Goal: Information Seeking & Learning: Learn about a topic

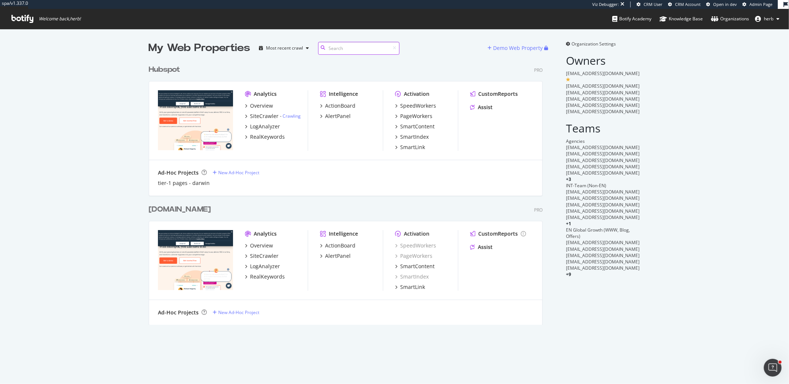
scroll to position [269, 400]
click at [411, 103] on div "SpeedWorkers" at bounding box center [418, 105] width 36 height 7
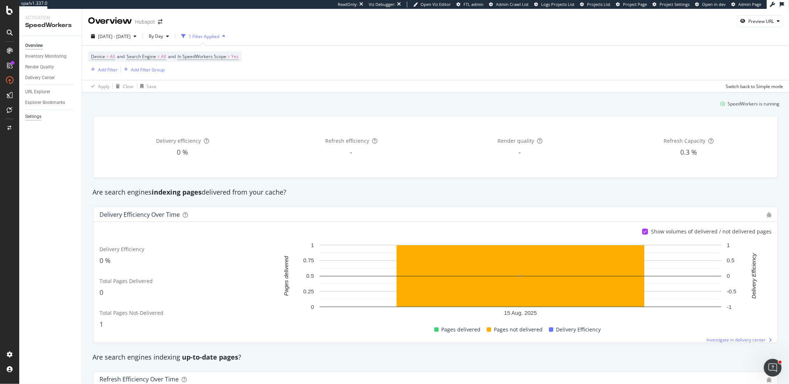
click at [34, 114] on div "Settings" at bounding box center [33, 117] width 16 height 8
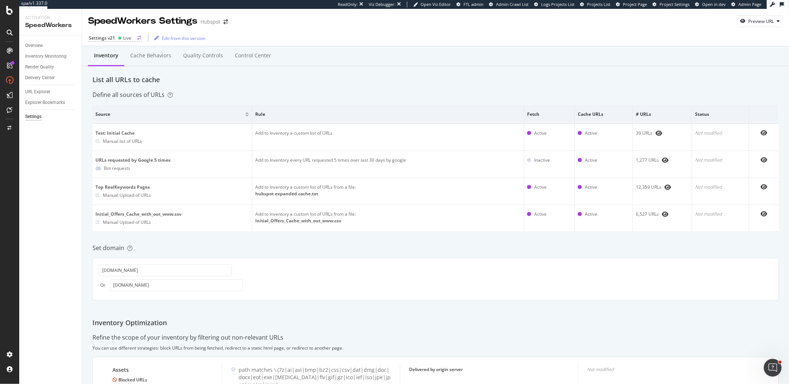
click at [122, 38] on div "Live" at bounding box center [124, 38] width 13 height 6
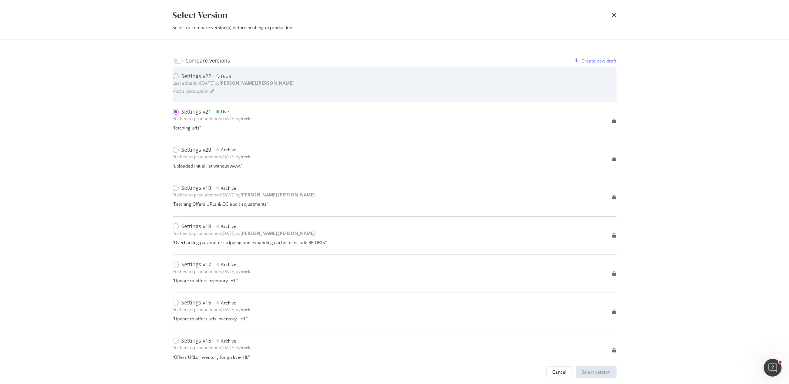
click at [289, 80] on div "Settings v22 Draft Last edited on 2025 Aug 25th by robert.salerno Add a descrip…" at bounding box center [395, 84] width 444 height 23
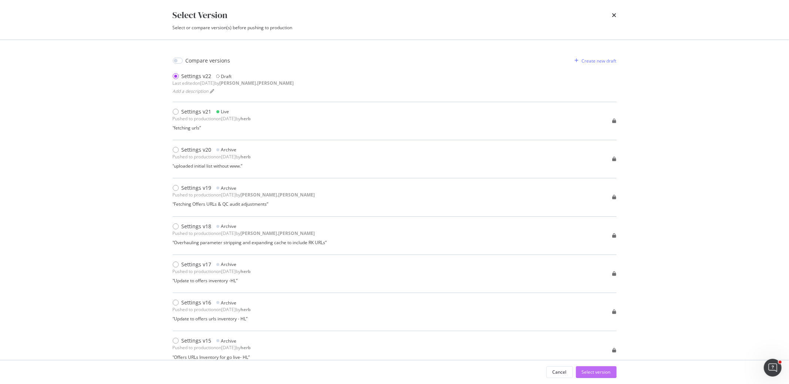
click at [603, 375] on div "Select version" at bounding box center [596, 372] width 29 height 11
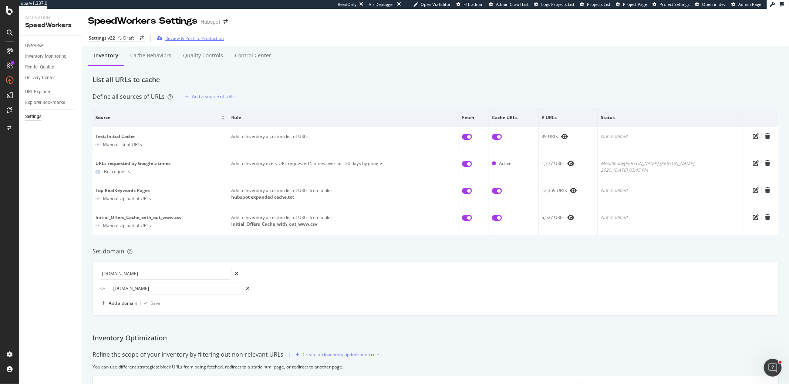
click at [185, 40] on div "Review & Push to Production" at bounding box center [194, 38] width 58 height 6
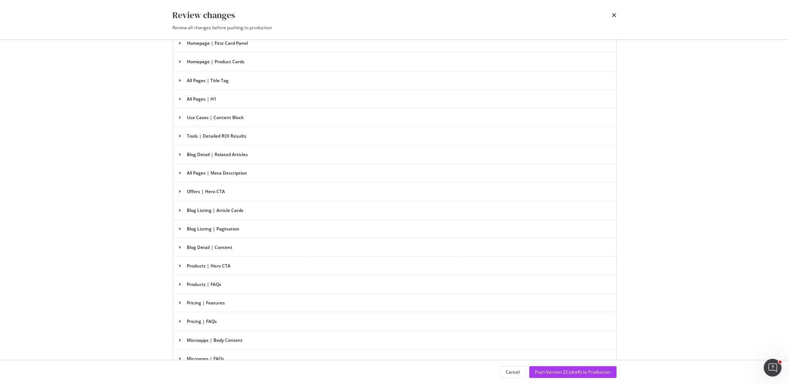
scroll to position [1327, 0]
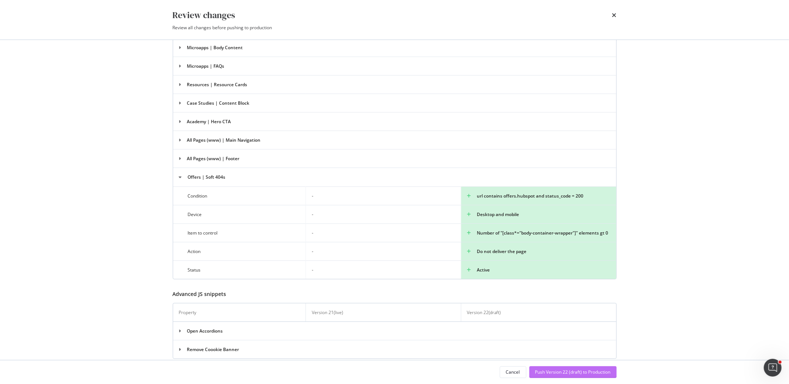
click at [576, 370] on div "Push Version 22 (draft) to Production" at bounding box center [572, 372] width 75 height 6
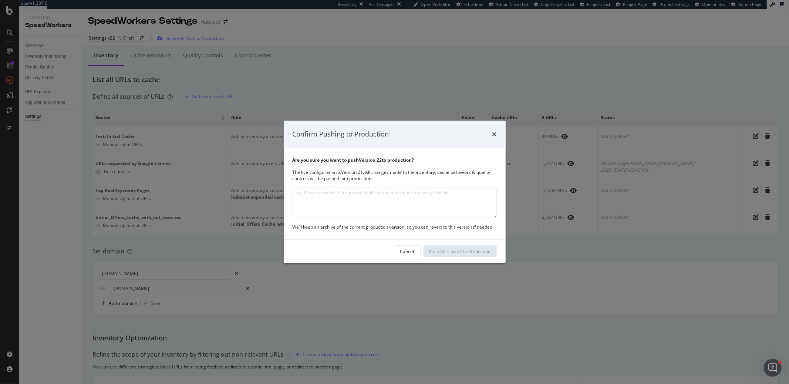
click at [449, 202] on textarea "modal" at bounding box center [395, 203] width 204 height 30
type textarea "Pushing changes prior to go live-HL"
click at [440, 247] on div "Push Version 22 to Production" at bounding box center [460, 251] width 61 height 11
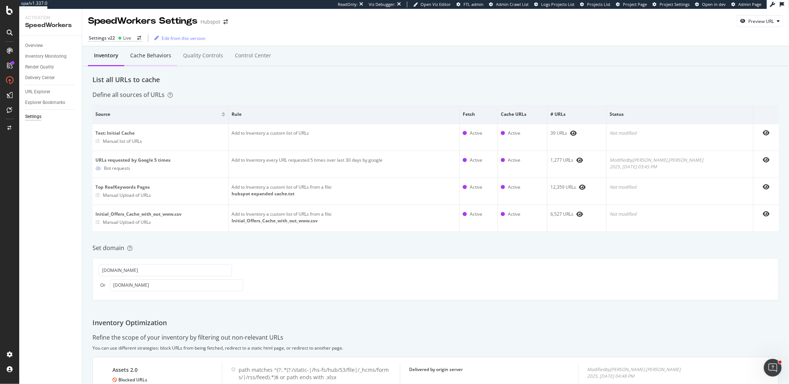
click at [169, 54] on div "Cache behaviors" at bounding box center [150, 55] width 41 height 7
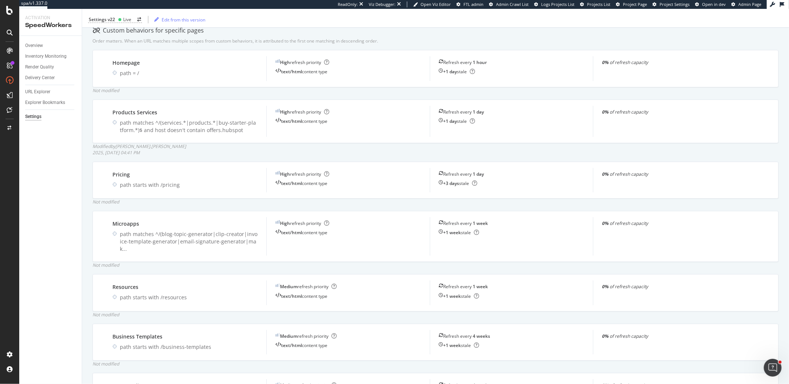
scroll to position [175, 0]
click at [57, 58] on div "Inventory Monitoring" at bounding box center [45, 57] width 41 height 8
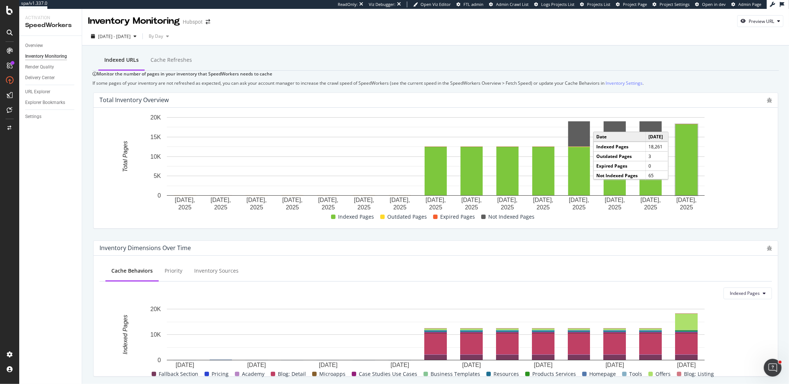
click at [682, 168] on rect "A chart." at bounding box center [687, 159] width 22 height 71
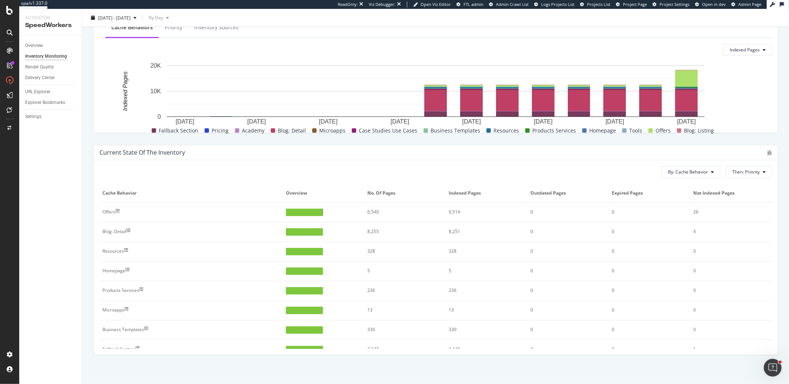
scroll to position [263, 0]
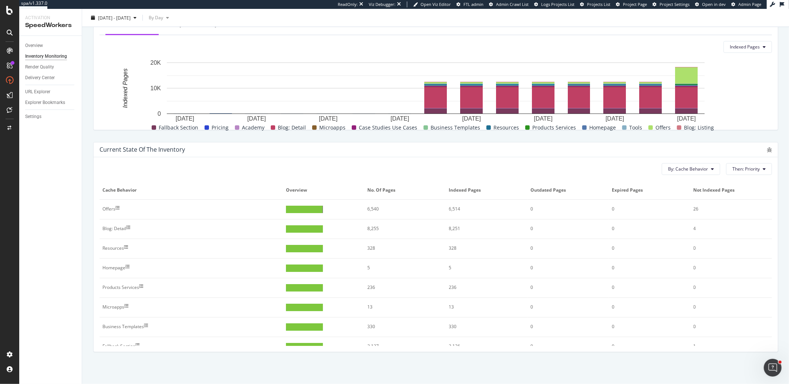
click at [300, 206] on div at bounding box center [304, 209] width 37 height 7
click at [300, 209] on div at bounding box center [304, 209] width 37 height 7
click at [47, 92] on div "URL Explorer" at bounding box center [37, 92] width 25 height 8
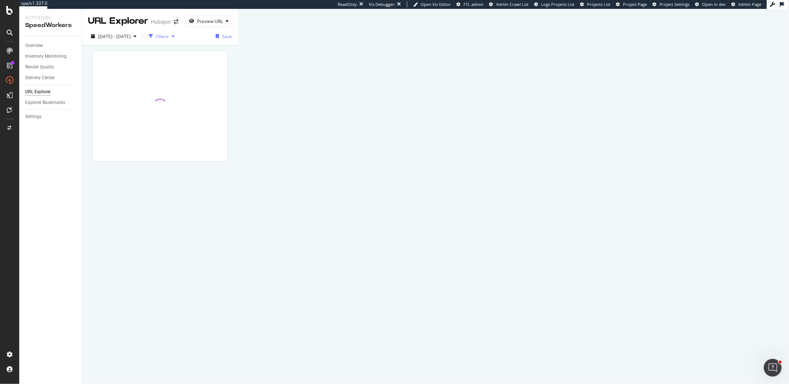
click at [178, 34] on div "button" at bounding box center [173, 36] width 9 height 4
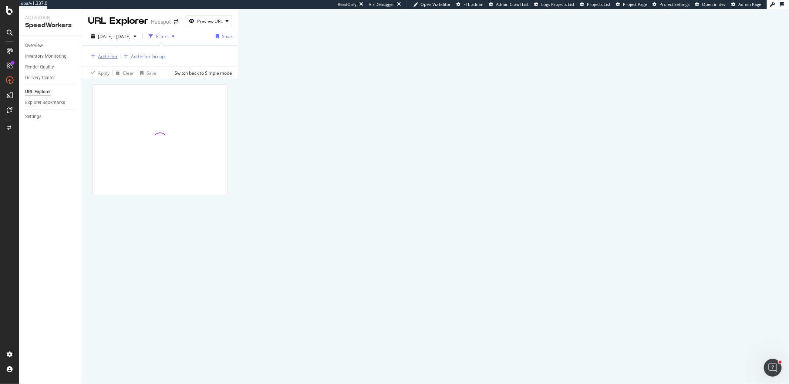
click at [113, 57] on div "Add Filter" at bounding box center [108, 56] width 20 height 6
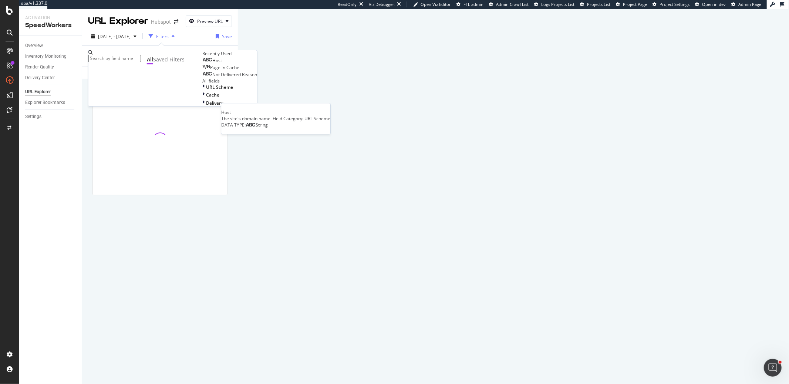
click at [212, 64] on span "Host" at bounding box center [217, 60] width 10 height 6
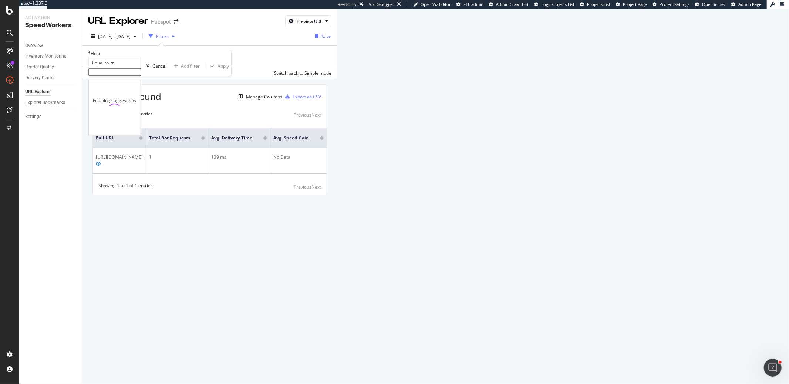
click at [115, 76] on input "text" at bounding box center [114, 71] width 53 height 7
click at [113, 91] on span "offers.hubspot.com" at bounding box center [103, 87] width 24 height 6
type input "offers.hubspot.com"
click at [218, 71] on div "Apply" at bounding box center [223, 68] width 11 height 6
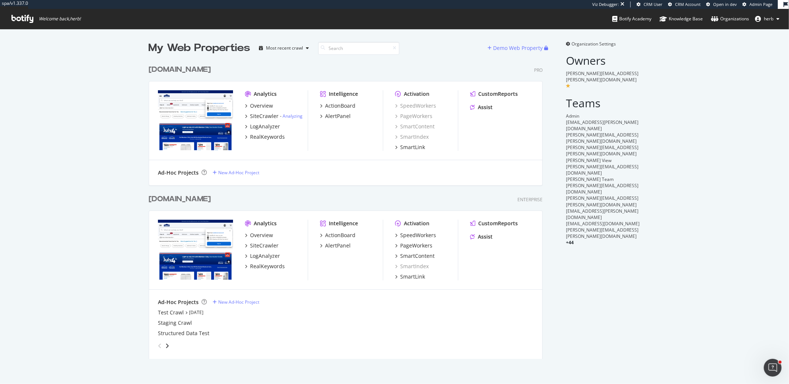
scroll to position [303, 400]
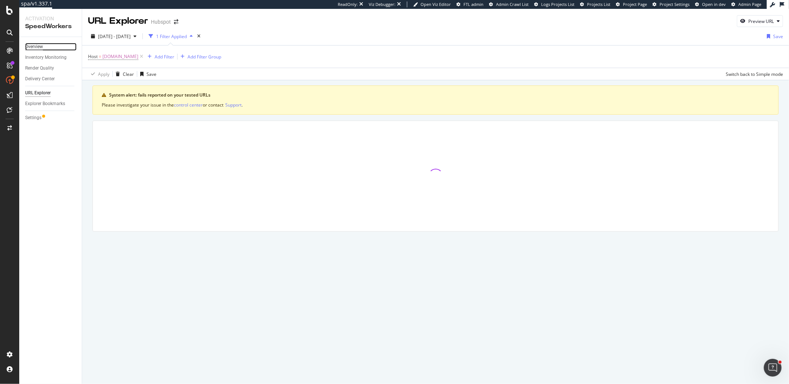
click at [34, 46] on div "Overview" at bounding box center [34, 47] width 18 height 8
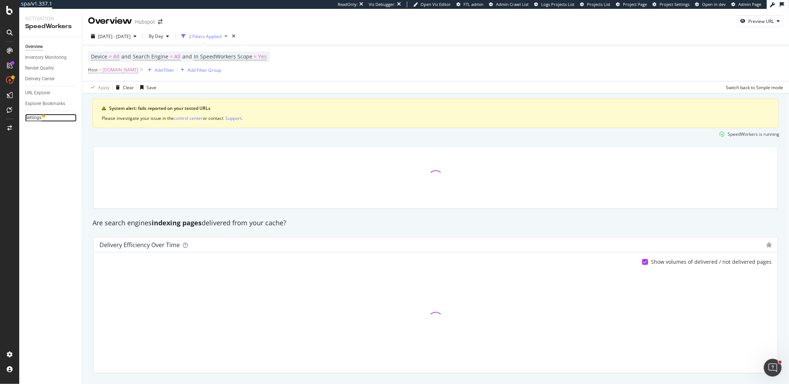
click at [37, 116] on div "Settings" at bounding box center [33, 118] width 16 height 8
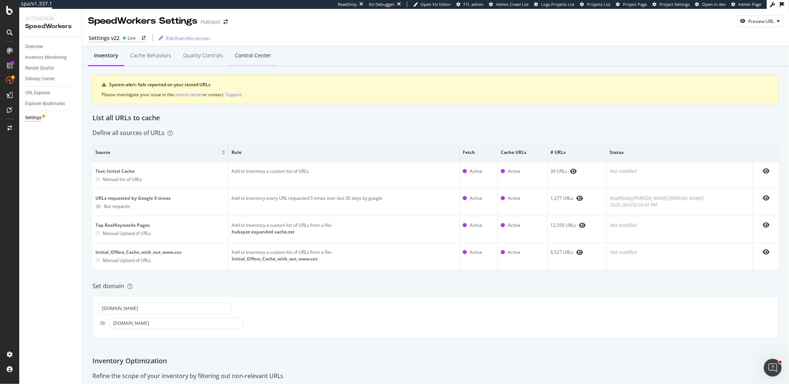
click at [235, 57] on div "Control Center" at bounding box center [253, 55] width 36 height 7
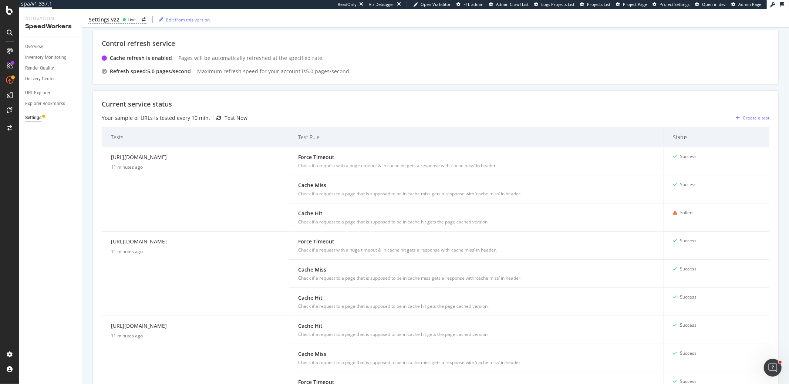
scroll to position [10, 0]
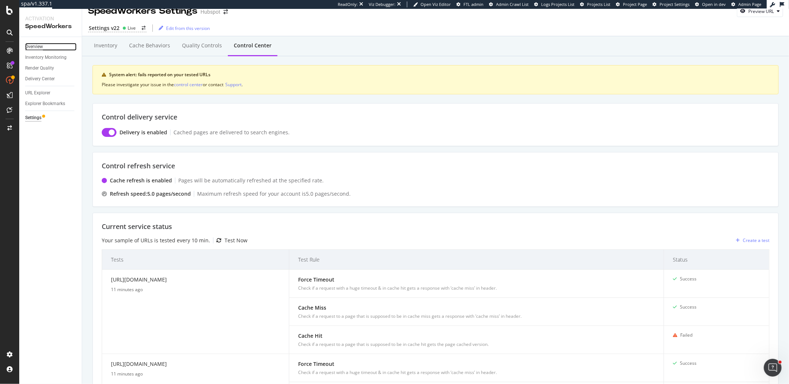
click at [34, 50] on div "Overview" at bounding box center [34, 47] width 18 height 8
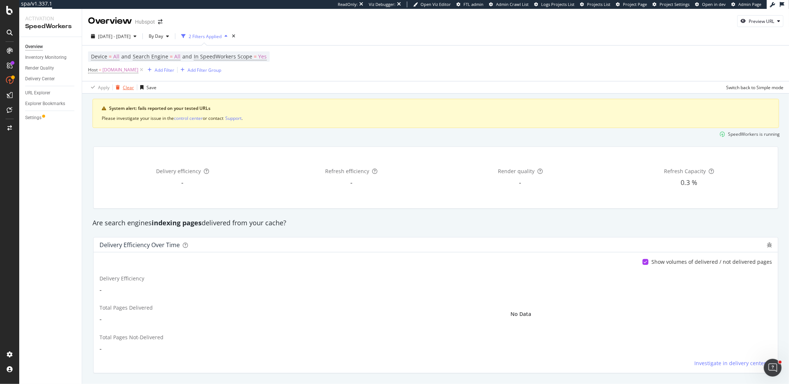
click at [125, 86] on div "Clear" at bounding box center [128, 87] width 11 height 6
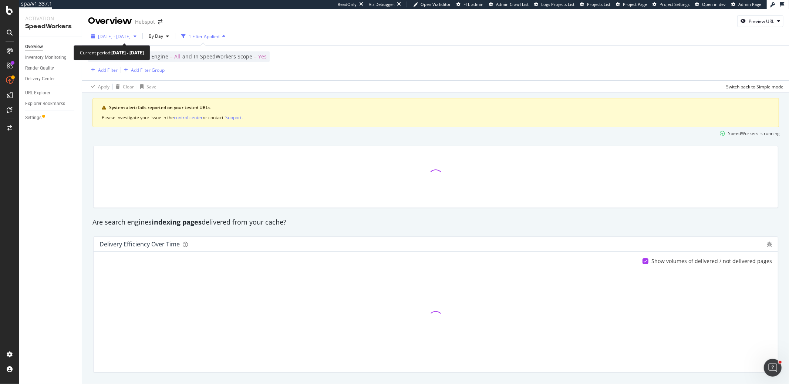
click at [131, 35] on span "2025 Aug. 13th - Aug. 27th" at bounding box center [114, 36] width 33 height 6
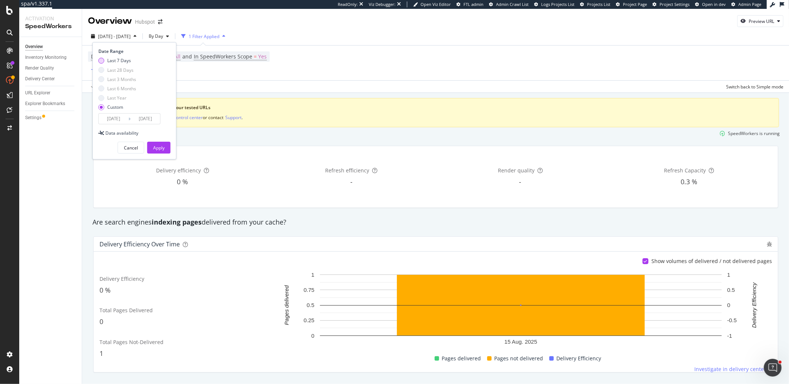
click at [129, 59] on div "Last 7 Days" at bounding box center [119, 60] width 24 height 6
type input "2025/08/21"
click at [158, 145] on div "Apply" at bounding box center [158, 148] width 11 height 6
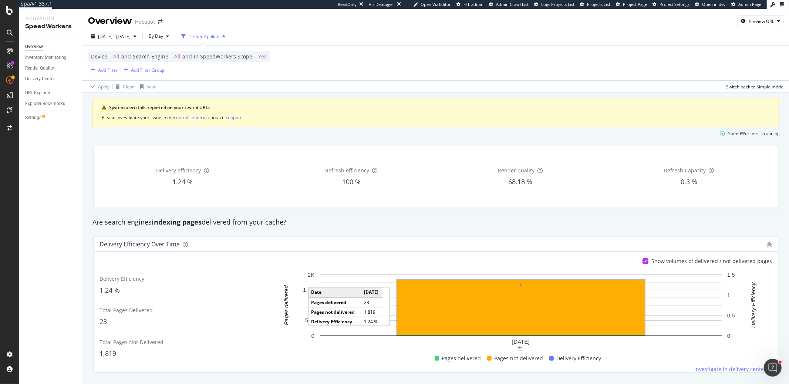
click at [432, 295] on rect "A chart." at bounding box center [521, 307] width 248 height 55
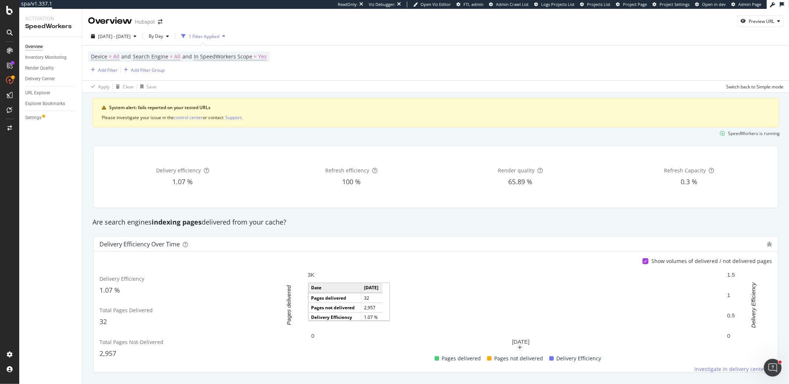
click at [449, 314] on rect "A chart." at bounding box center [521, 305] width 248 height 60
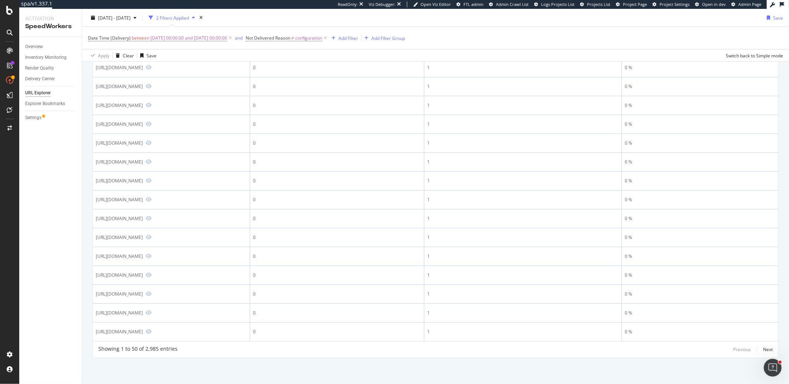
scroll to position [1149, 0]
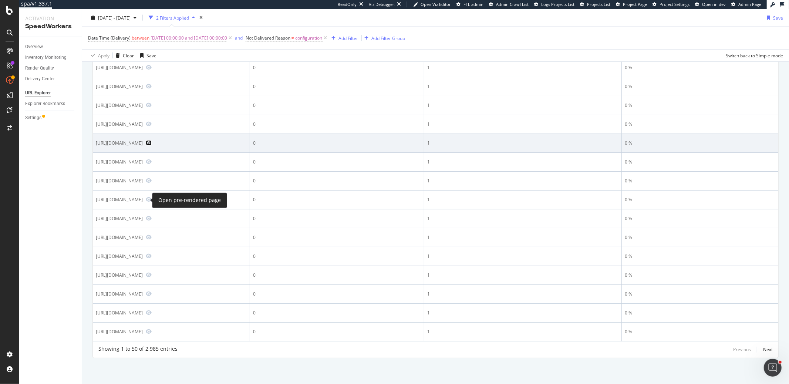
click at [146, 145] on icon "Preview https://offers.hubspot.com/cs/ci/?pg=9da61c48-4df3-495b-b584-a18d6d898a…" at bounding box center [149, 142] width 6 height 5
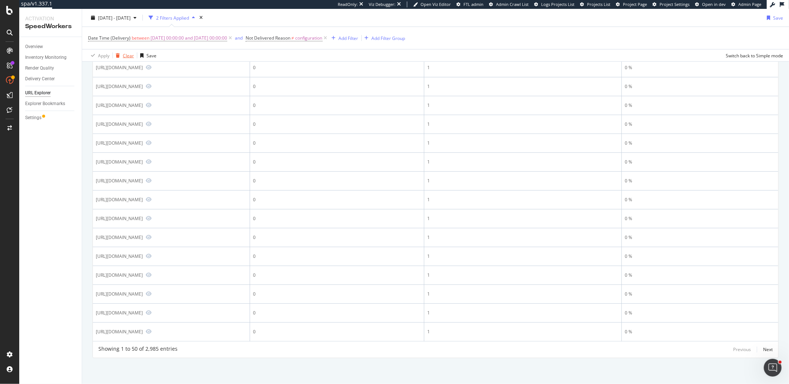
click at [116, 53] on icon "button" at bounding box center [118, 55] width 4 height 4
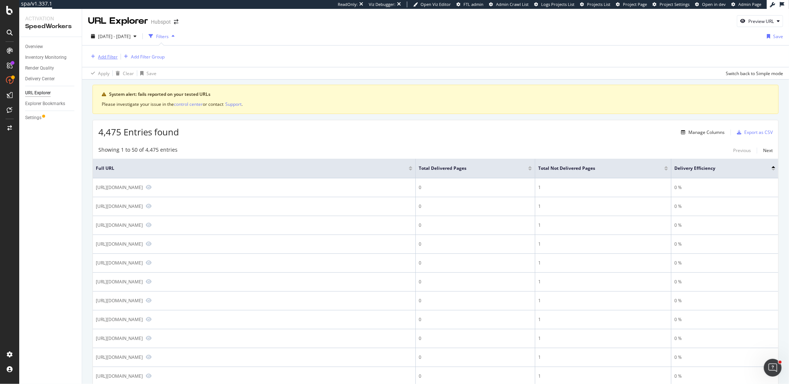
click at [103, 56] on div "Add Filter" at bounding box center [108, 57] width 20 height 6
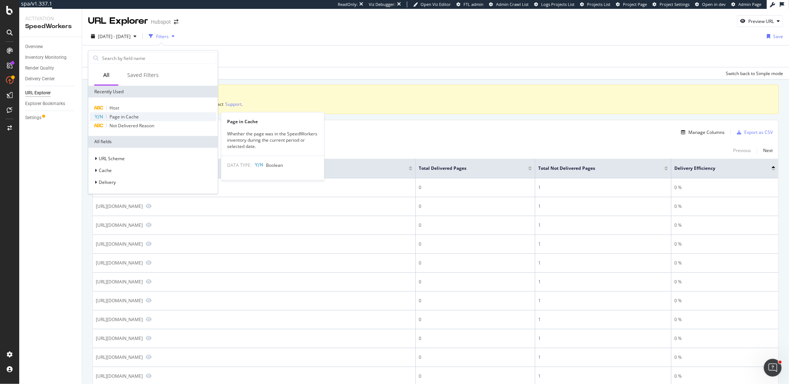
click at [135, 117] on span "Page in Cache" at bounding box center [124, 117] width 29 height 6
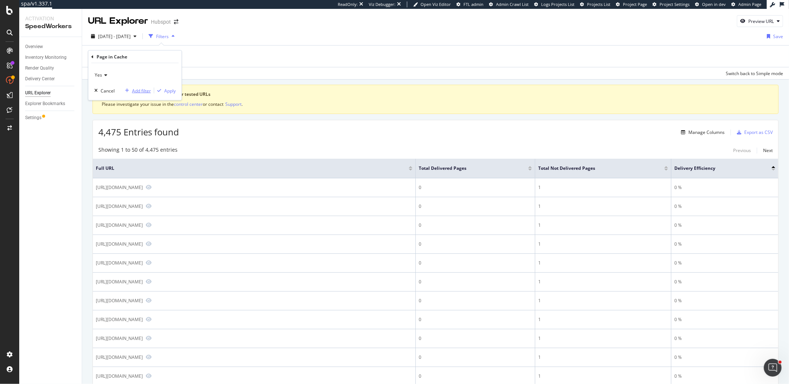
click at [142, 91] on div "Add filter" at bounding box center [141, 90] width 19 height 6
click at [124, 58] on span "Yes" at bounding box center [125, 56] width 7 height 10
click at [165, 88] on div "Apply" at bounding box center [169, 89] width 11 height 6
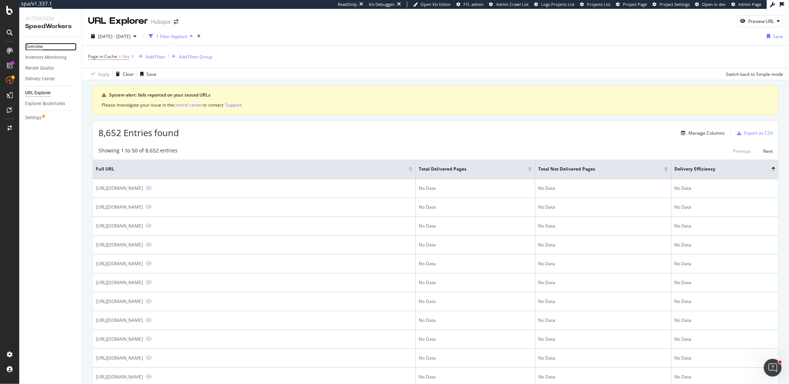
click at [36, 45] on div "Overview" at bounding box center [34, 47] width 18 height 8
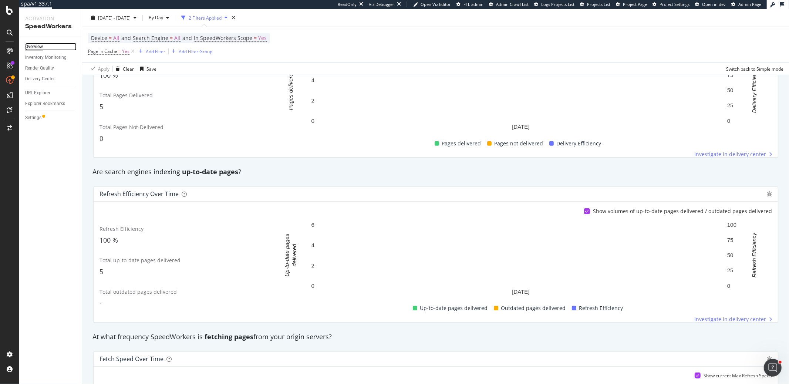
scroll to position [217, 0]
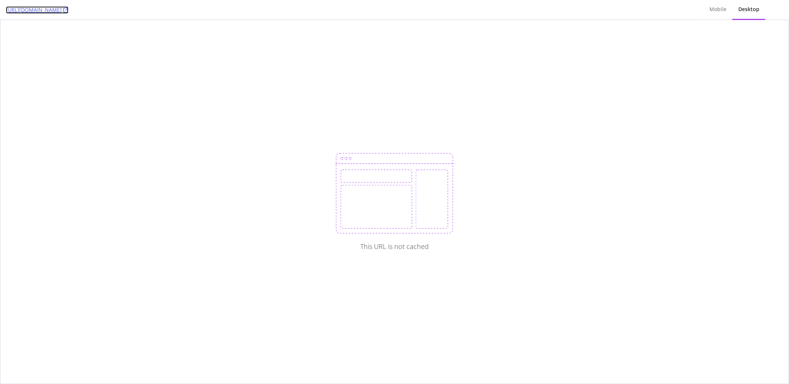
click at [68, 9] on link "https://offers.hubspot.com/cs/ci/?pg=9da61c48-4df3-495b-b584-a18d6d898a8a&pid=5…" at bounding box center [37, 9] width 63 height 7
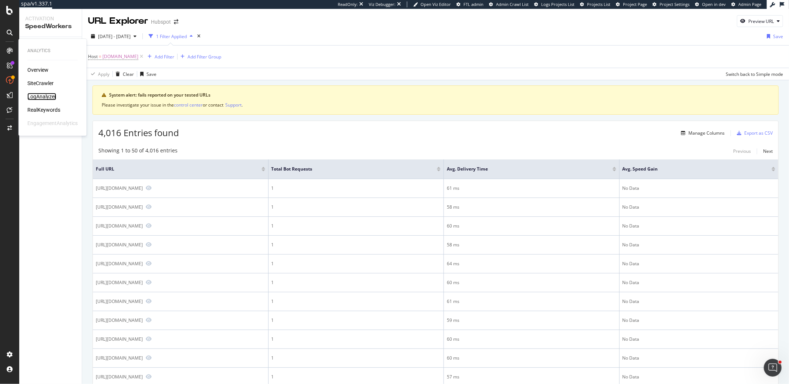
click at [50, 95] on div "LogAnalyzer" at bounding box center [41, 96] width 29 height 7
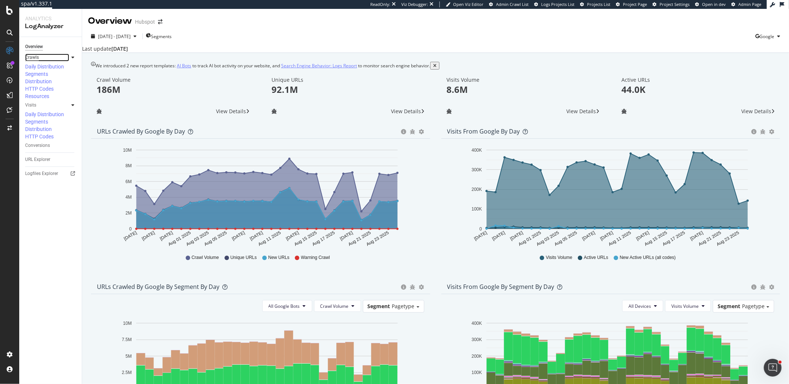
click at [33, 61] on div "Crawls" at bounding box center [32, 58] width 14 height 8
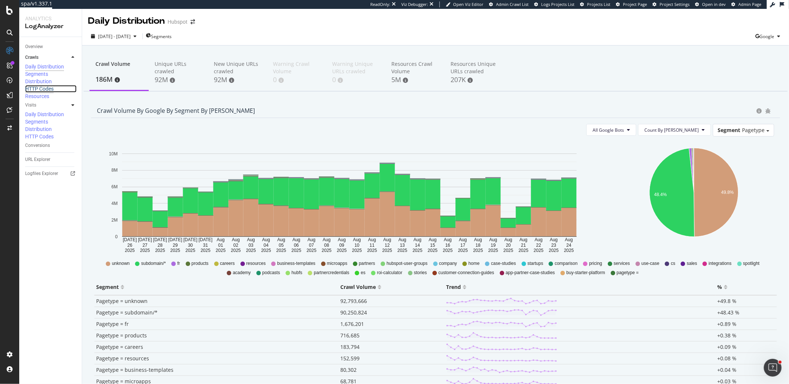
click at [44, 92] on div "HTTP Codes" at bounding box center [39, 88] width 28 height 7
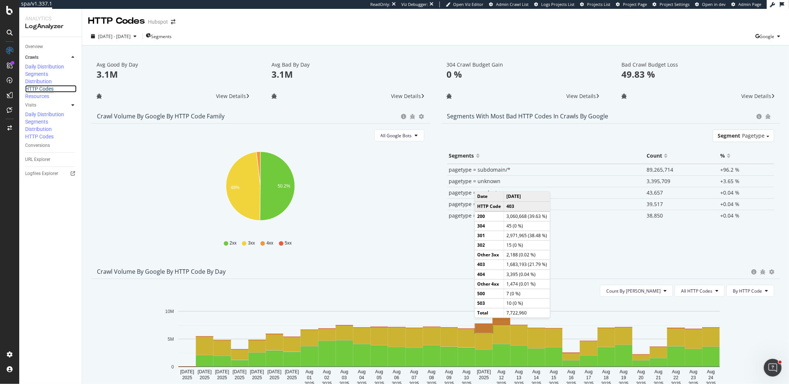
scroll to position [68, 0]
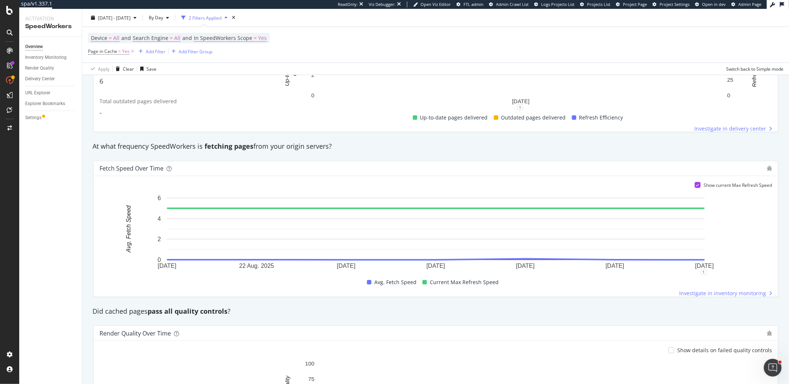
scroll to position [299, 0]
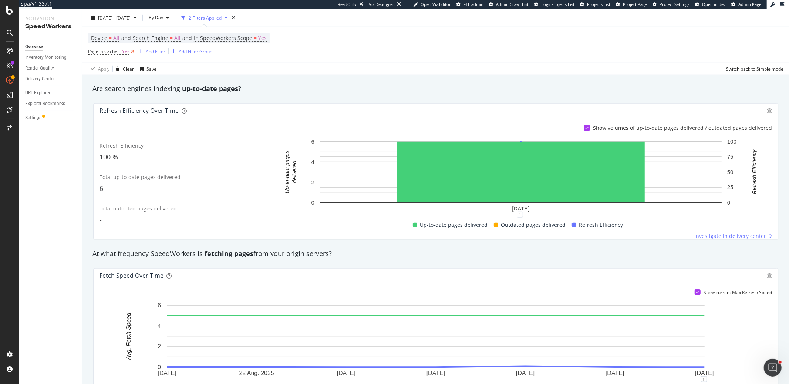
click at [129, 49] on icon at bounding box center [132, 51] width 6 height 7
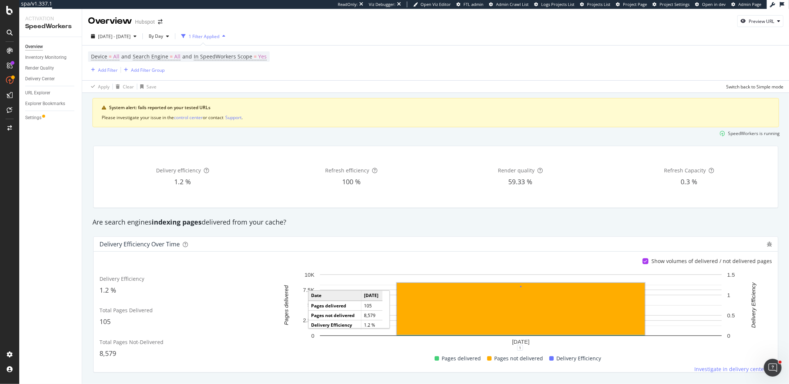
click at [569, 310] on rect "A chart." at bounding box center [521, 309] width 248 height 52
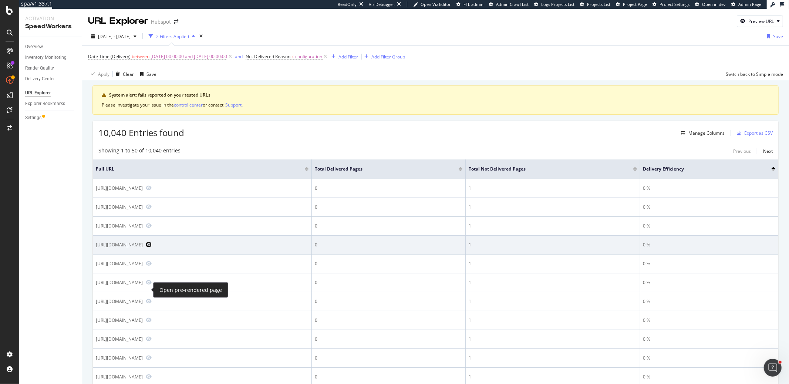
click at [146, 247] on icon "Preview https://offers.hubspot.com/cs/ci/?pg=9da61c48-4df3-495b-b584-a18d6d898a…" at bounding box center [149, 244] width 6 height 5
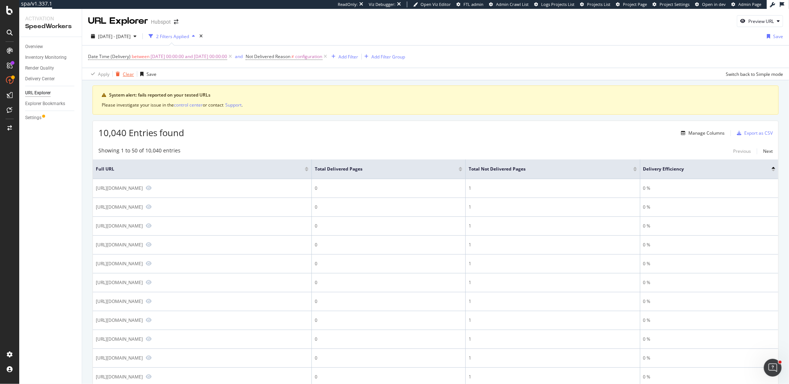
click at [121, 75] on div "button" at bounding box center [118, 74] width 10 height 4
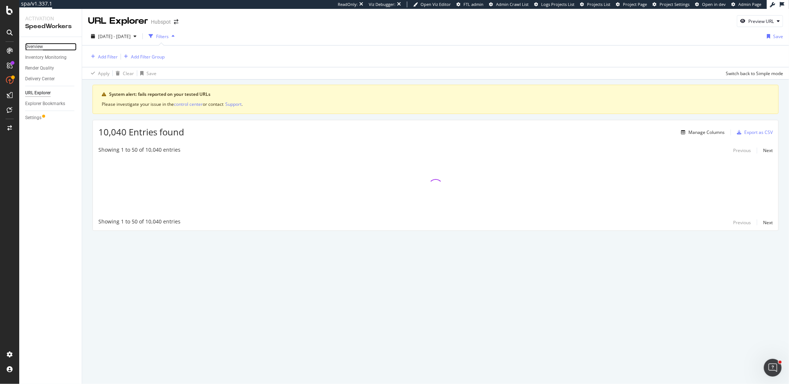
click at [39, 44] on div "Overview" at bounding box center [34, 47] width 18 height 8
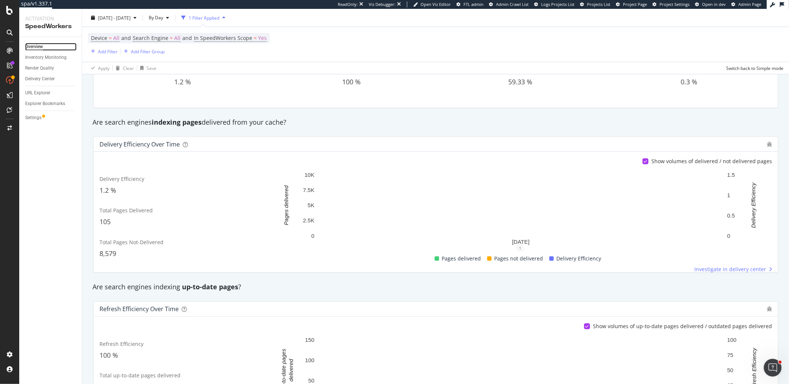
scroll to position [41, 0]
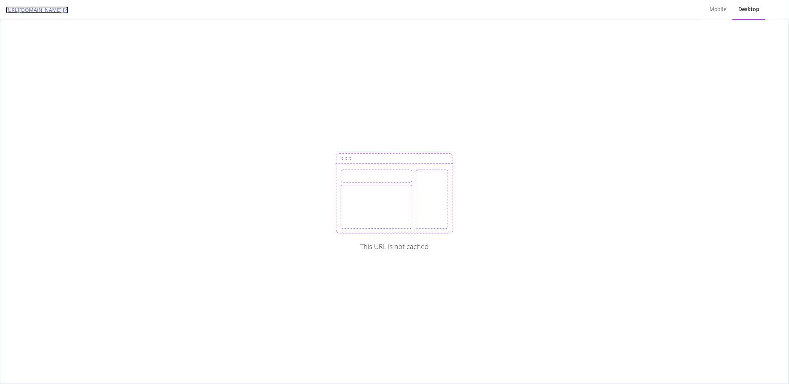
click at [68, 11] on link "[URL][DOMAIN_NAME]" at bounding box center [37, 9] width 63 height 7
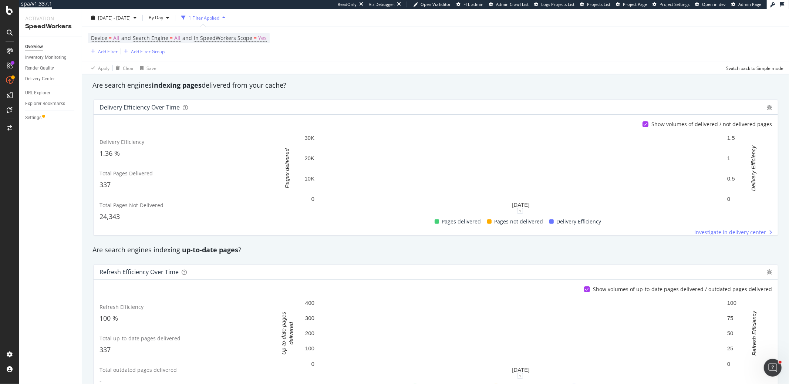
scroll to position [202, 0]
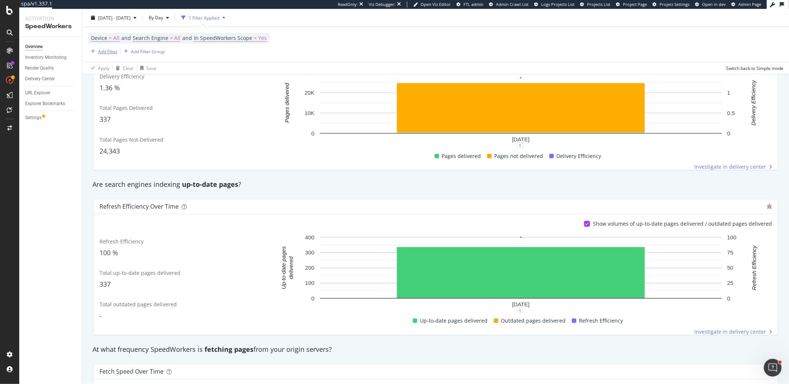
click at [111, 50] on div "Add Filter" at bounding box center [108, 51] width 20 height 6
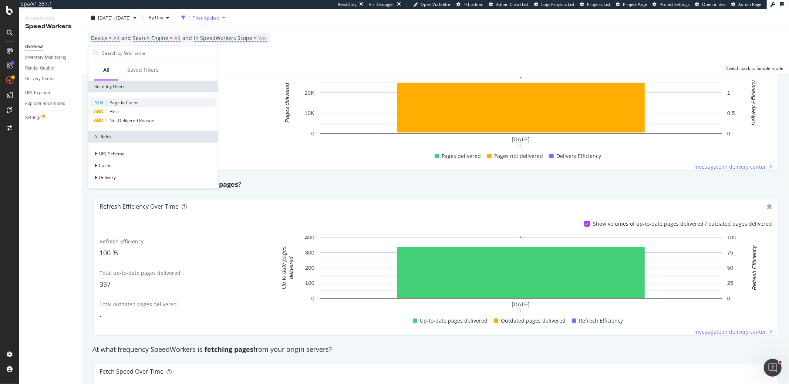
click at [127, 100] on span "Page in Cache" at bounding box center [124, 103] width 29 height 6
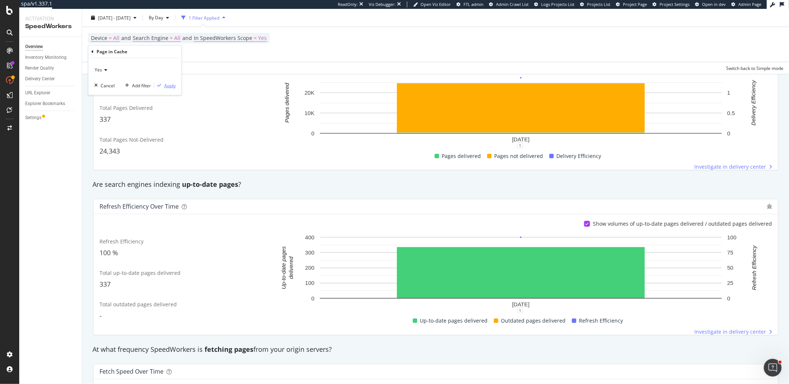
click at [163, 86] on div "button" at bounding box center [159, 85] width 10 height 4
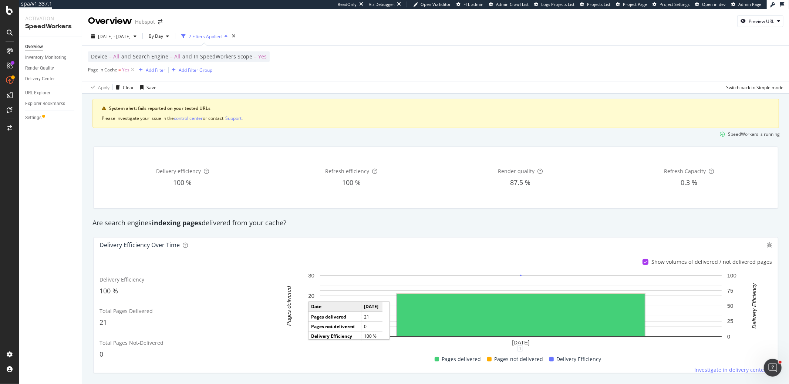
click at [428, 303] on rect "A chart." at bounding box center [521, 315] width 248 height 42
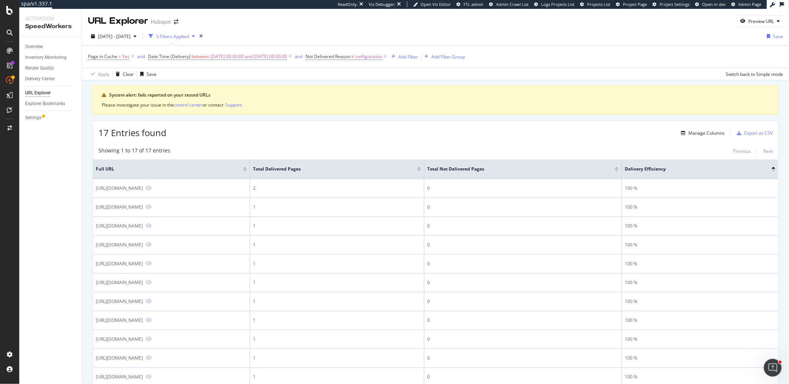
scroll to position [154, 0]
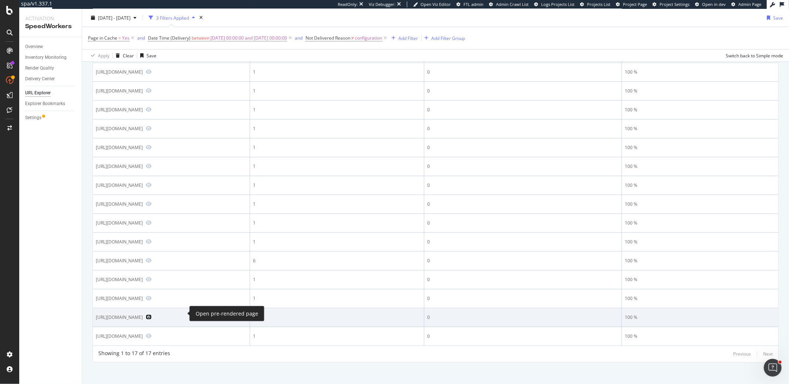
click at [152, 314] on icon "Preview https://offers.hubspot.com/demo-video" at bounding box center [149, 316] width 6 height 5
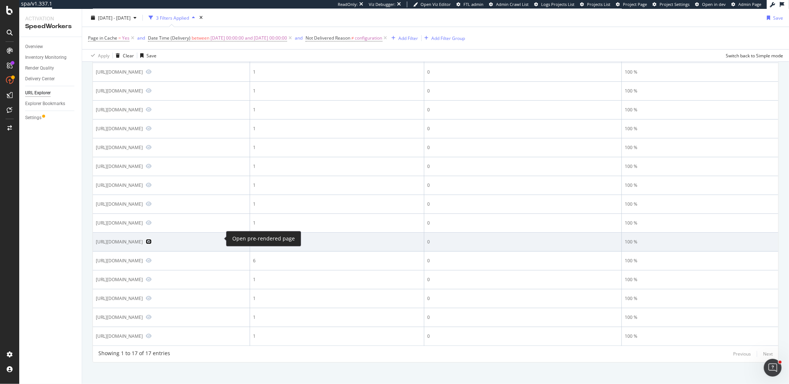
click at [152, 240] on icon "Preview https://offers.hubspot.com/content/30-days-of-instagram" at bounding box center [149, 241] width 6 height 5
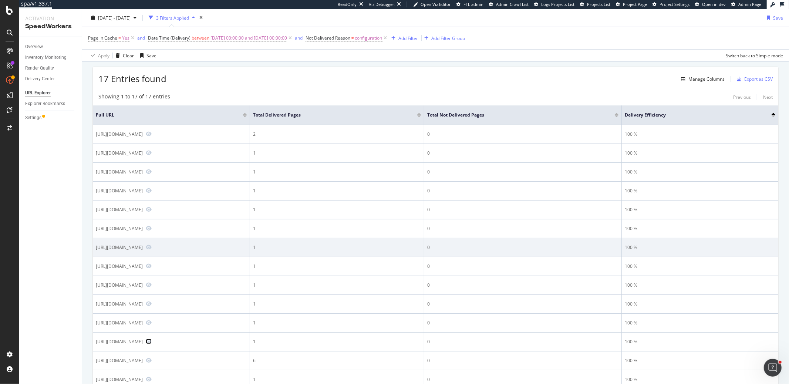
scroll to position [0, 0]
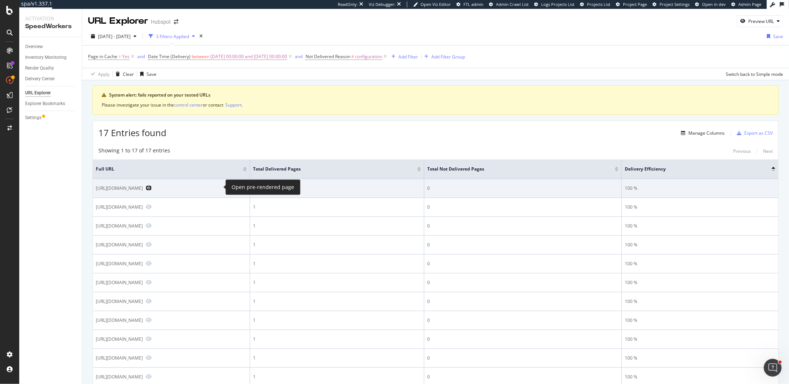
click at [152, 186] on icon "Preview https://offers.hubspot.com/instagram-for-business-cr012" at bounding box center [149, 187] width 6 height 5
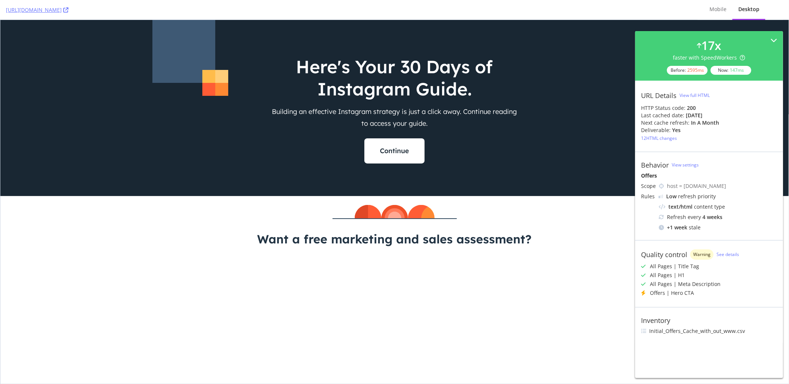
click at [643, 293] on icon at bounding box center [643, 292] width 4 height 5
click at [723, 254] on link "See details" at bounding box center [728, 254] width 23 height 6
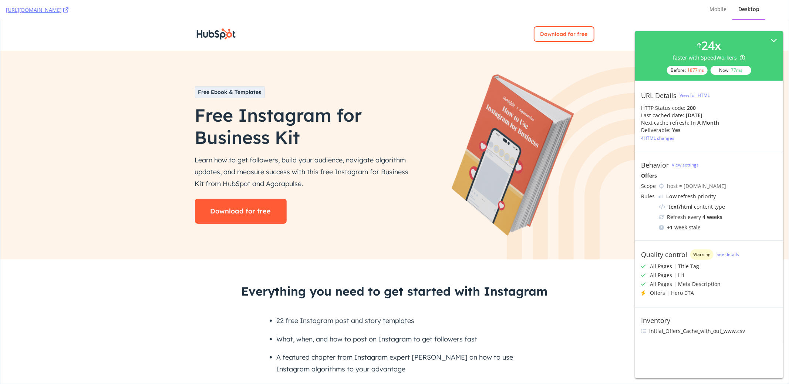
scroll to position [6, 0]
